Goal: Check status: Check status

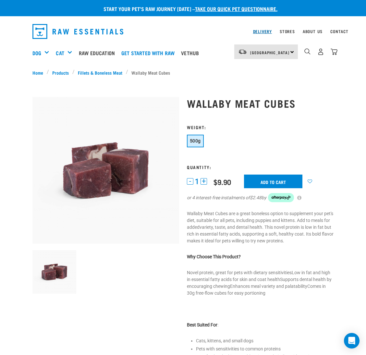
drag, startPoint x: 0, startPoint y: 0, endPoint x: 267, endPoint y: 31, distance: 269.0
click at [267, 31] on link "Delivery" at bounding box center [262, 31] width 19 height 2
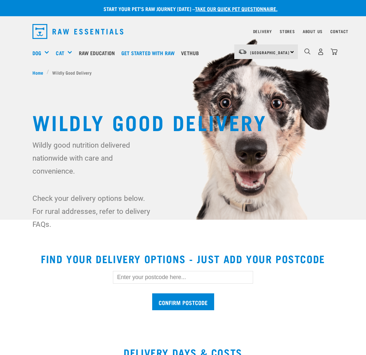
click at [138, 279] on input "text" at bounding box center [183, 277] width 140 height 12
type input "7972"
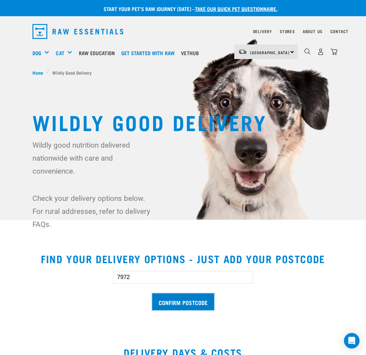
click at [174, 301] on input "Confirm postcode" at bounding box center [183, 301] width 62 height 17
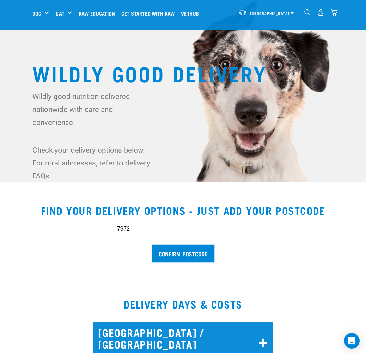
scroll to position [97, 0]
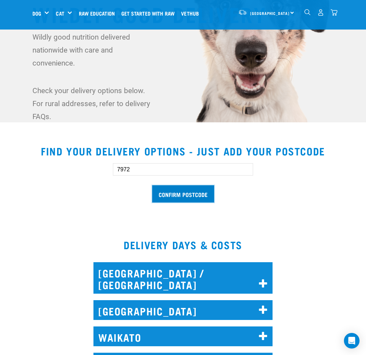
click at [171, 195] on input "Confirm postcode" at bounding box center [183, 193] width 62 height 17
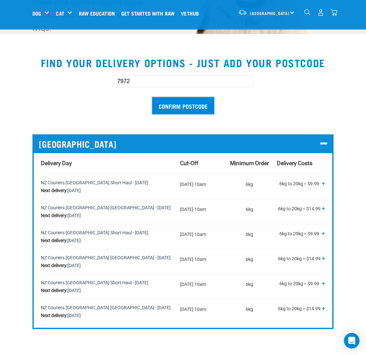
scroll to position [195, 0]
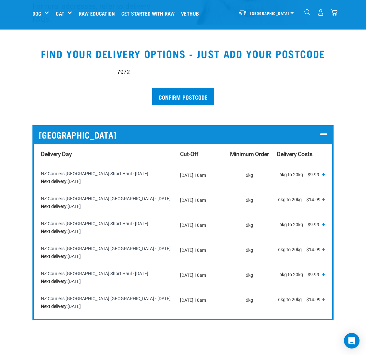
drag, startPoint x: 151, startPoint y: 71, endPoint x: 40, endPoint y: 73, distance: 111.4
click at [47, 73] on div "7972 Confirm postcode" at bounding box center [183, 83] width 322 height 54
type input "2471"
click at [179, 95] on input "Confirm postcode" at bounding box center [183, 96] width 62 height 17
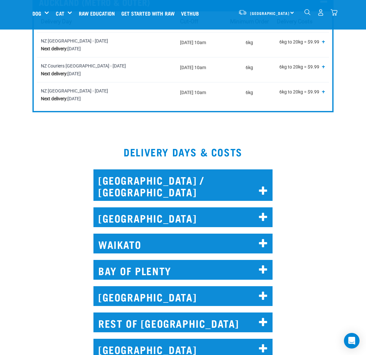
scroll to position [438, 0]
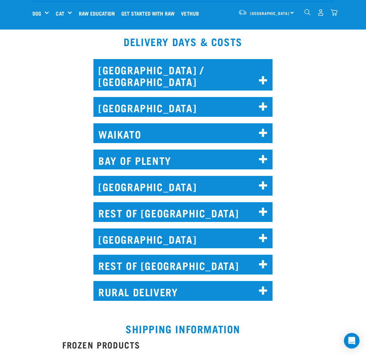
click at [134, 97] on h2 "AUCKLAND" at bounding box center [182, 107] width 179 height 20
